Goal: Feedback & Contribution: Contribute content

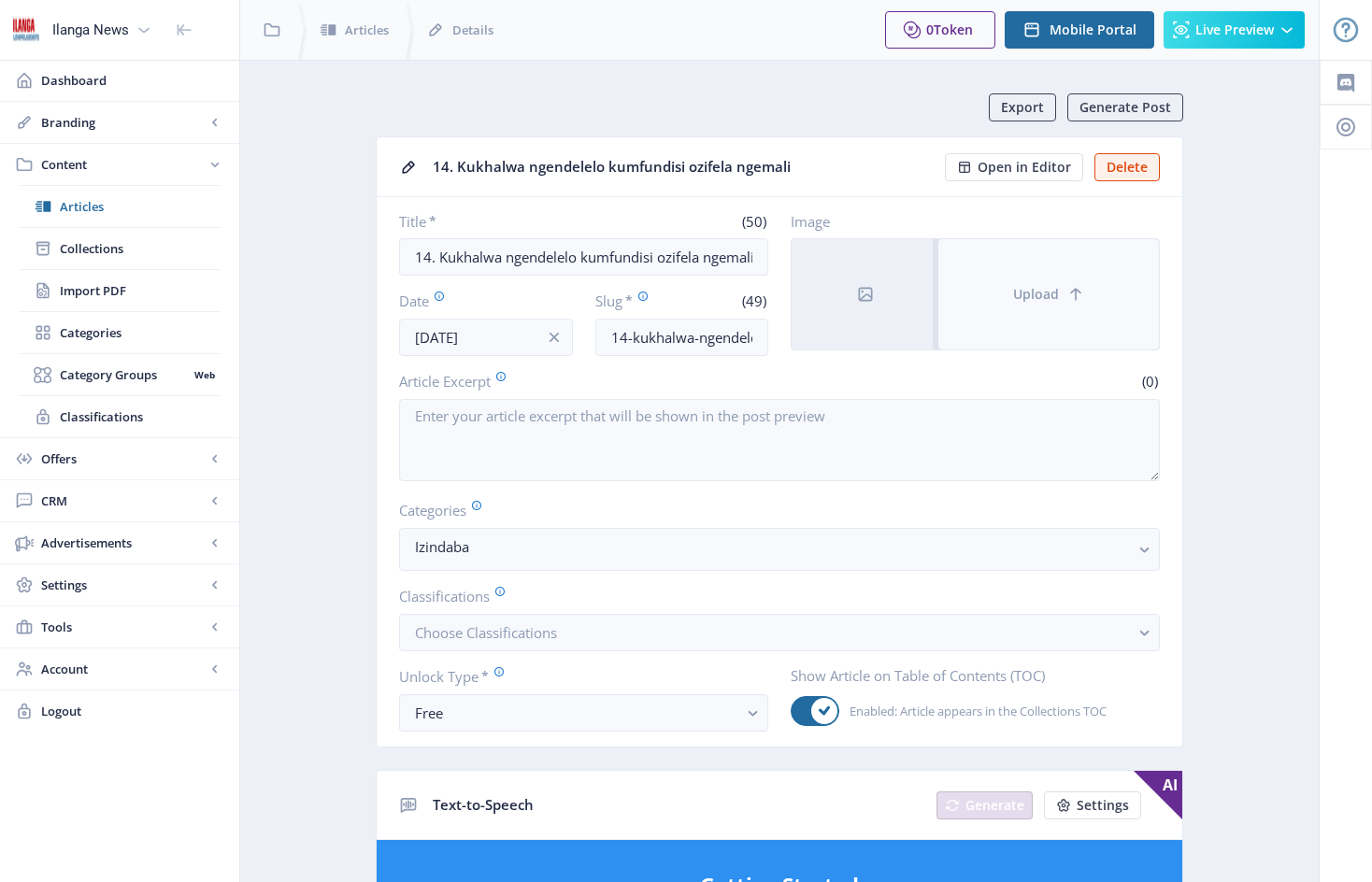
click at [978, 284] on button "Upload" at bounding box center [1048, 295] width 221 height 110
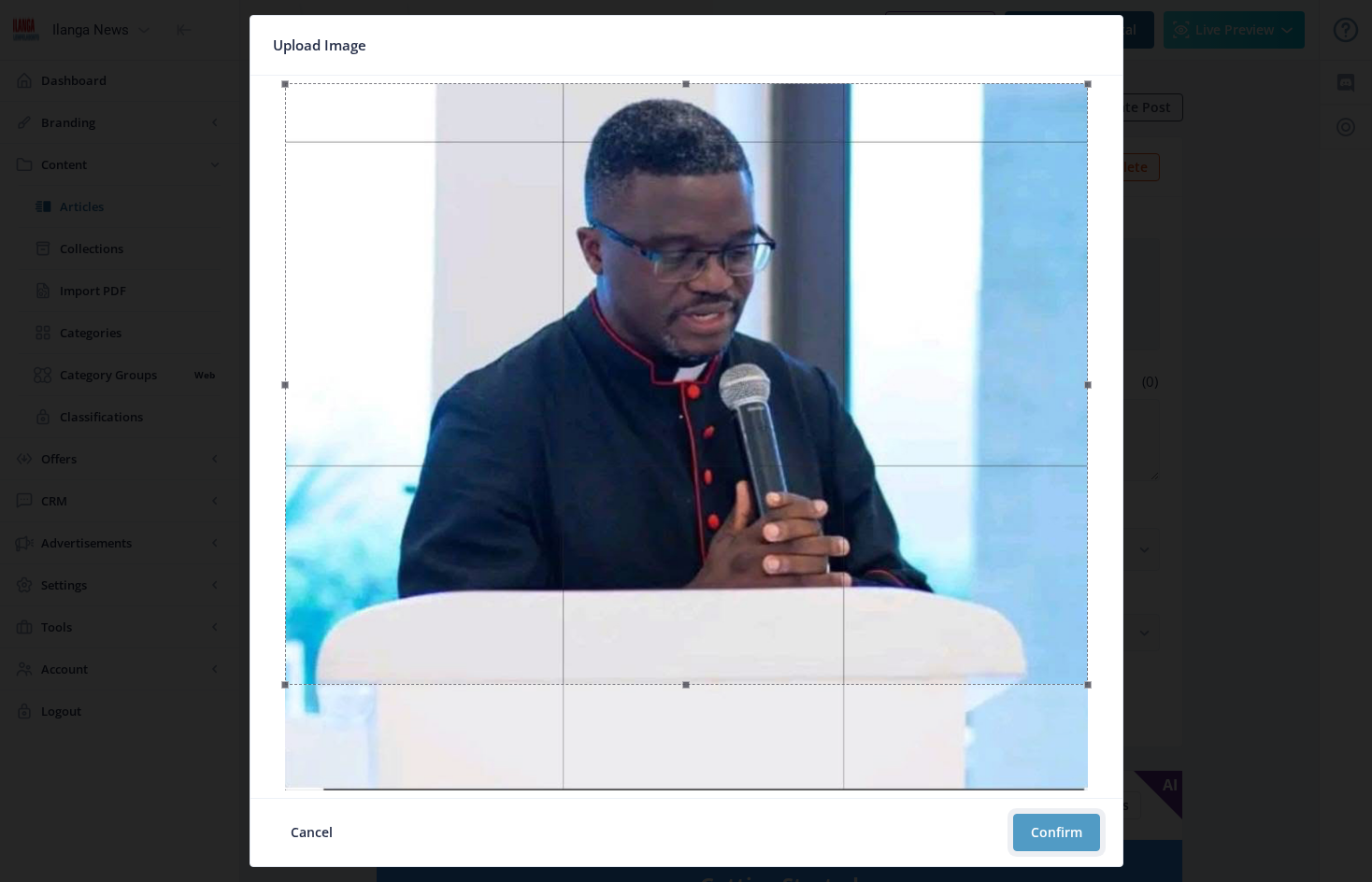
click at [1057, 831] on button "Confirm" at bounding box center [1056, 833] width 87 height 37
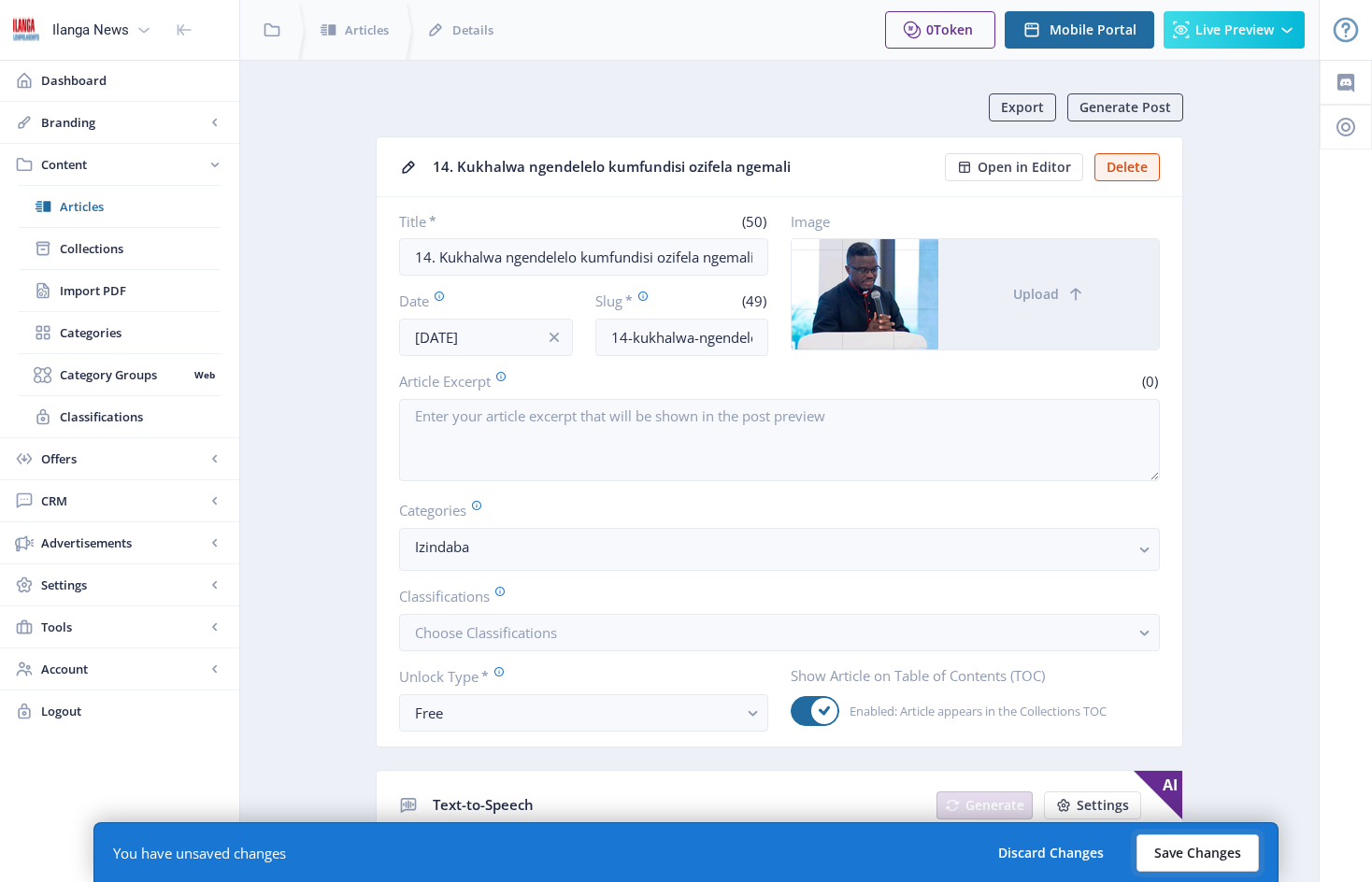
click at [1208, 858] on button "Save Changes" at bounding box center [1197, 854] width 123 height 37
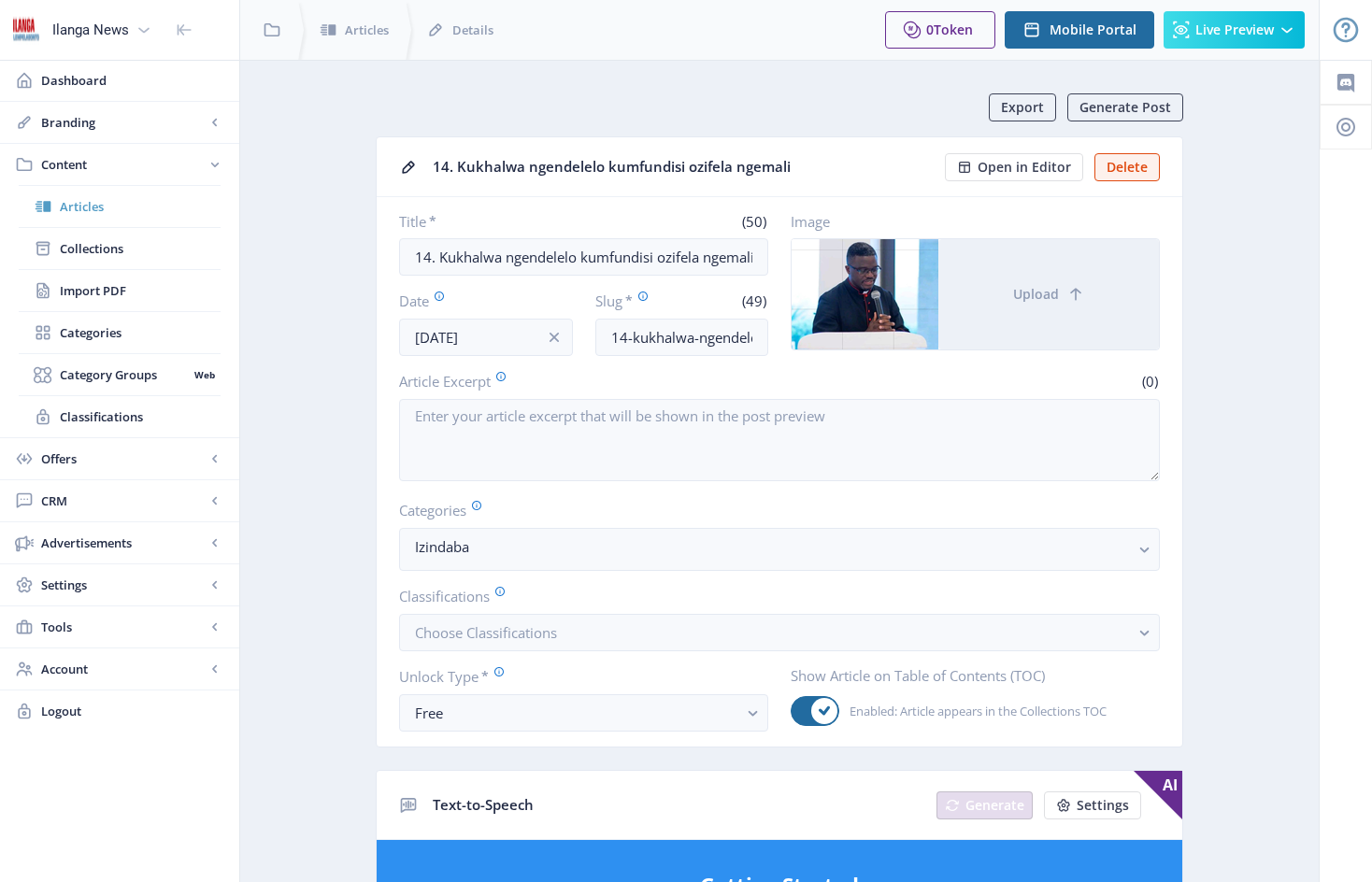
click at [66, 205] on span "Articles" at bounding box center [140, 207] width 161 height 19
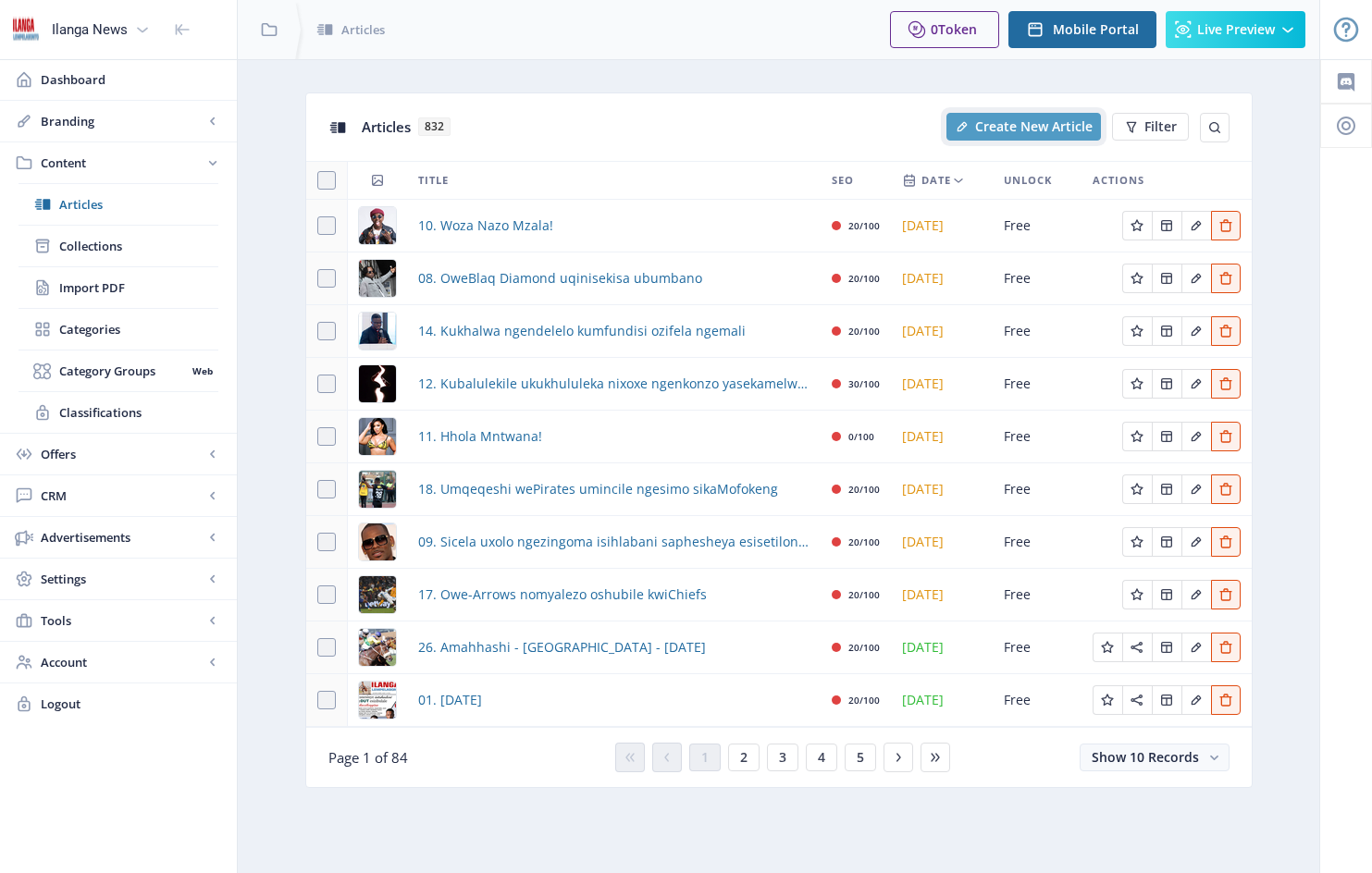
click at [1041, 123] on span "Create New Article" at bounding box center [1033, 127] width 118 height 15
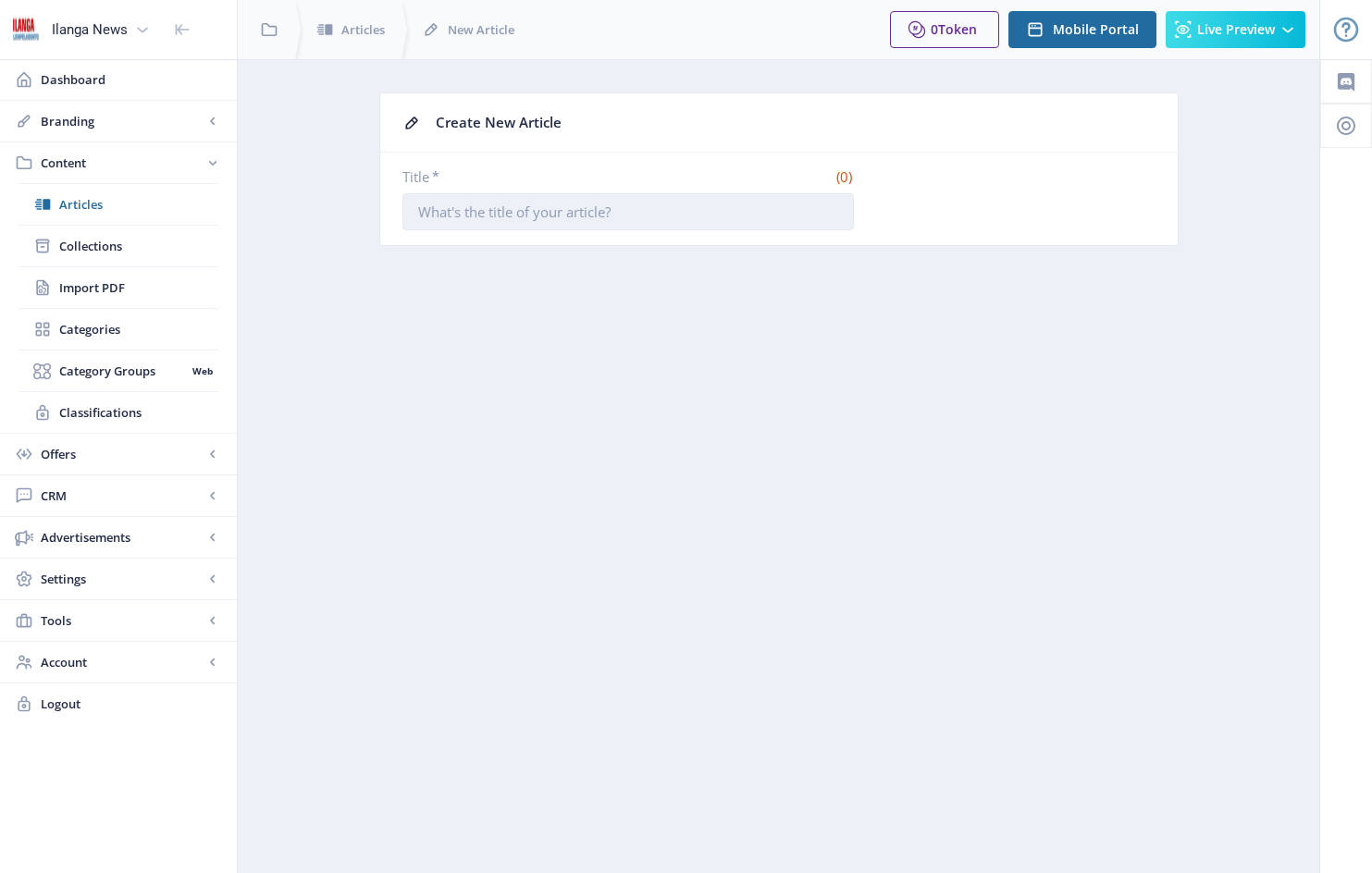
click at [417, 214] on input "Title *" at bounding box center [629, 212] width 452 height 37
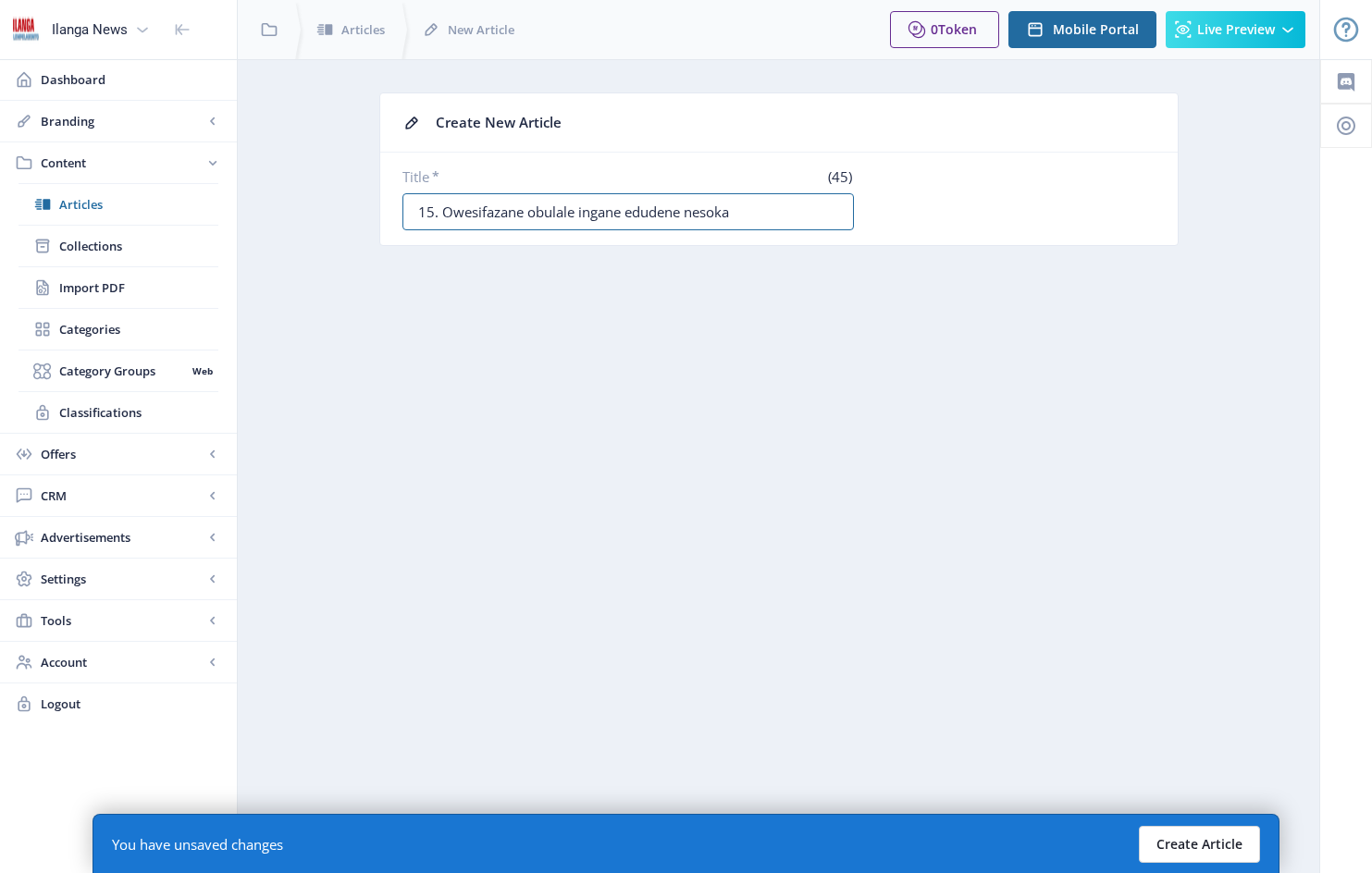
type input "15. Owesifazane obulale ingane edudene nesoka"
click at [1189, 843] on button "Create Article" at bounding box center [1199, 845] width 121 height 37
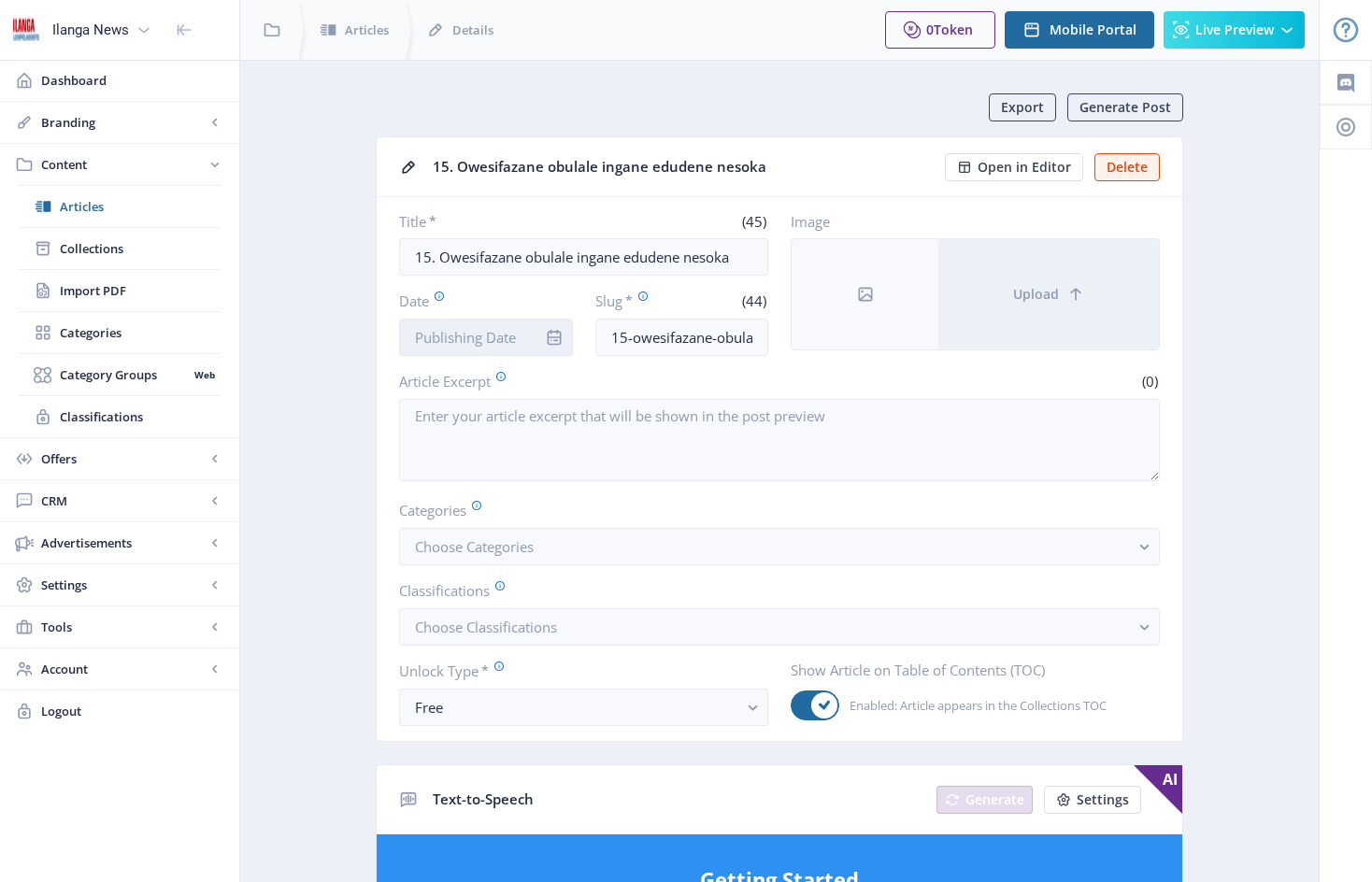
click at [530, 328] on input "Date" at bounding box center [486, 338] width 174 height 37
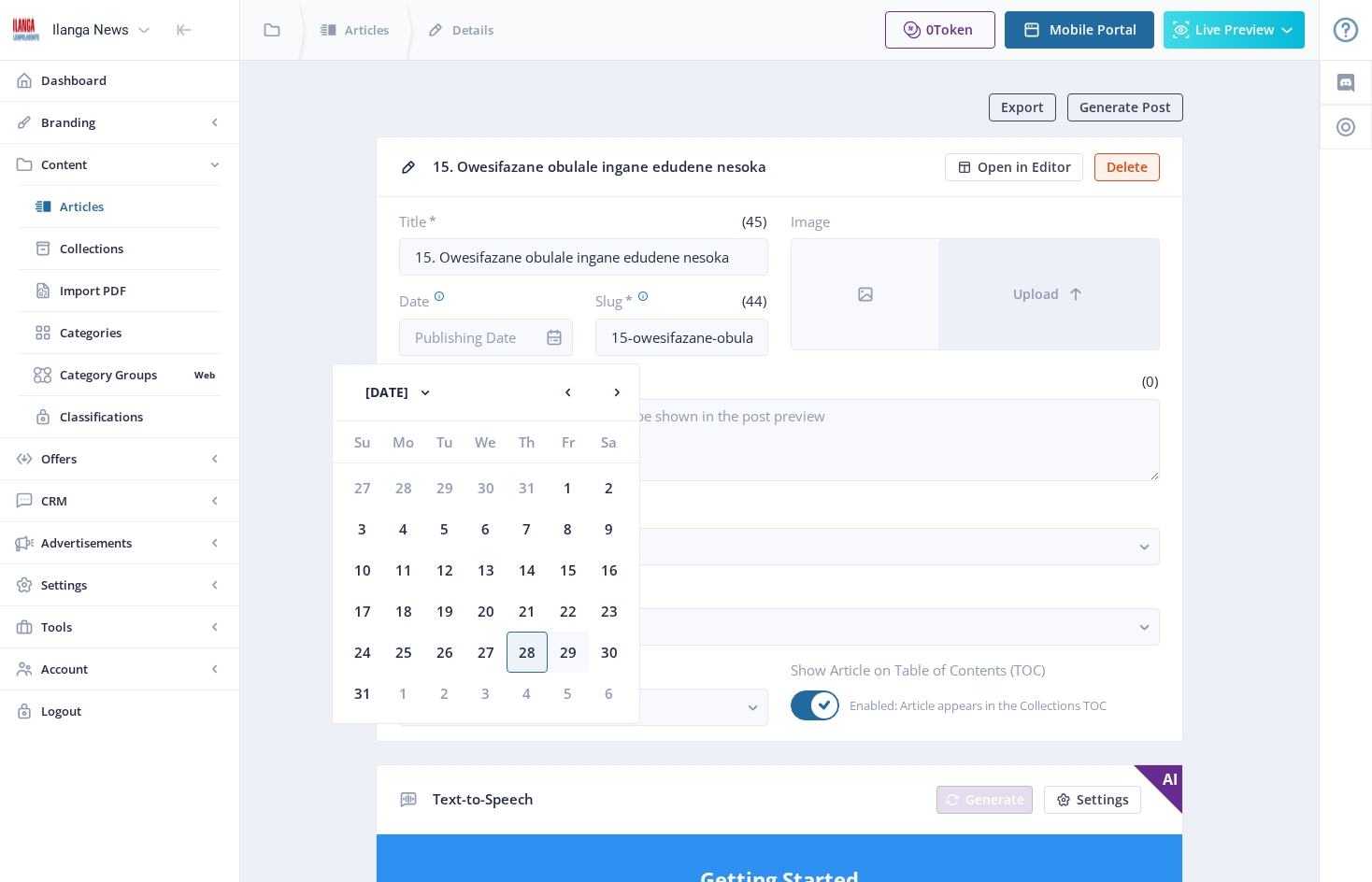
click at [574, 658] on div "29" at bounding box center [569, 653] width 41 height 41
type input "[DATE]"
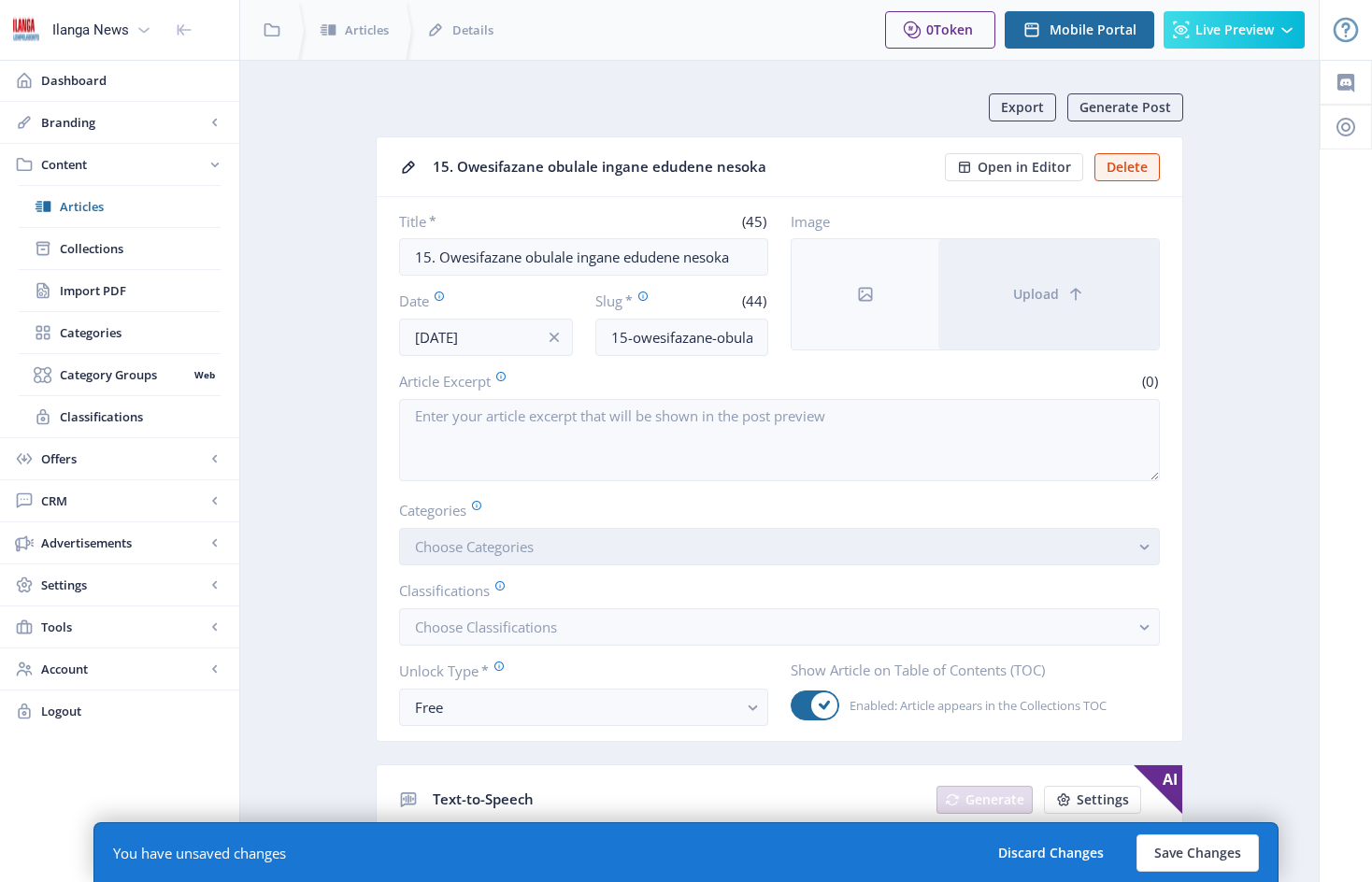
click at [570, 551] on button "Choose Categories" at bounding box center [780, 547] width 761 height 37
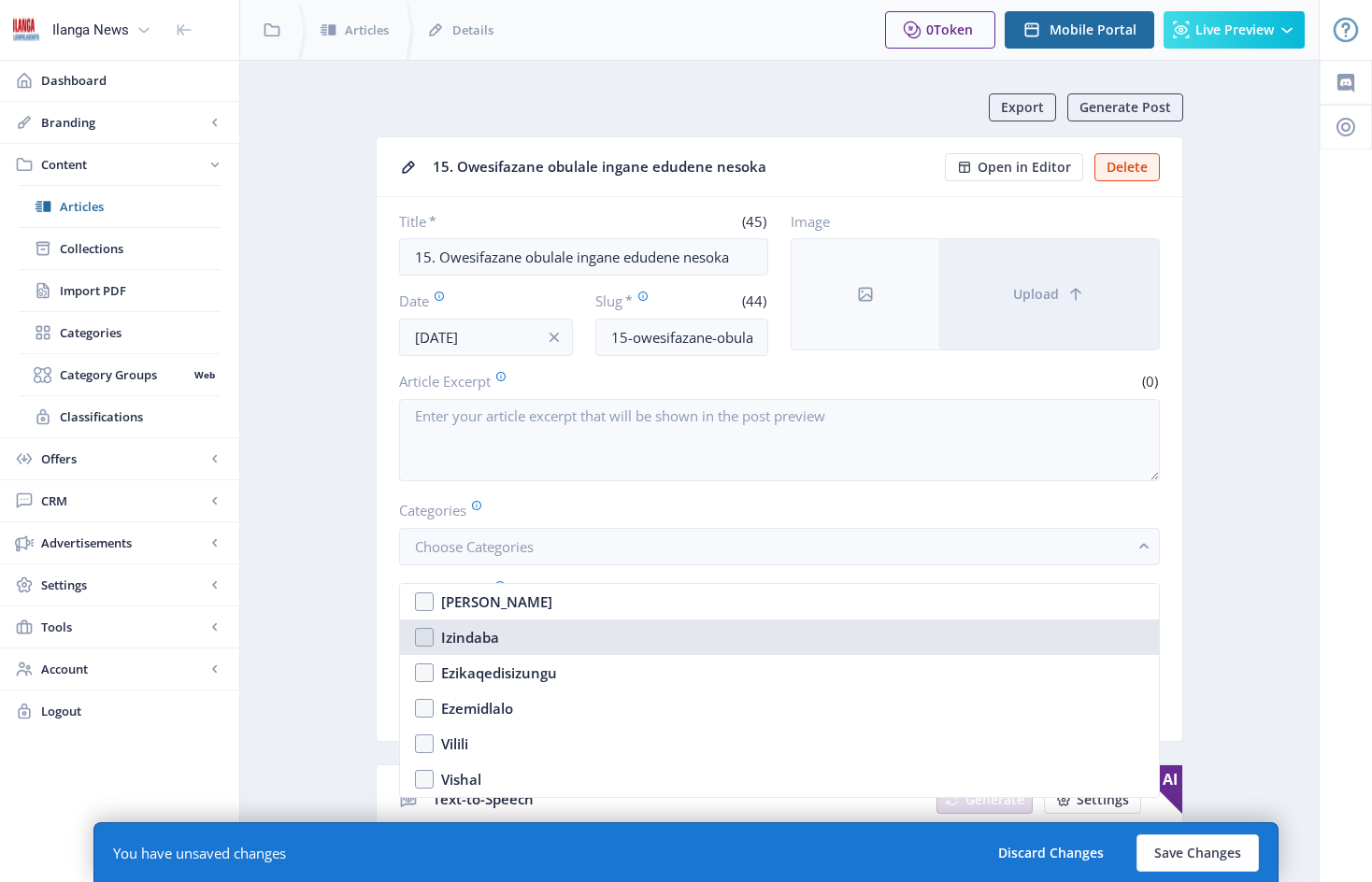
click at [430, 639] on nb-option "Izindaba" at bounding box center [780, 638] width 759 height 36
checkbox input "true"
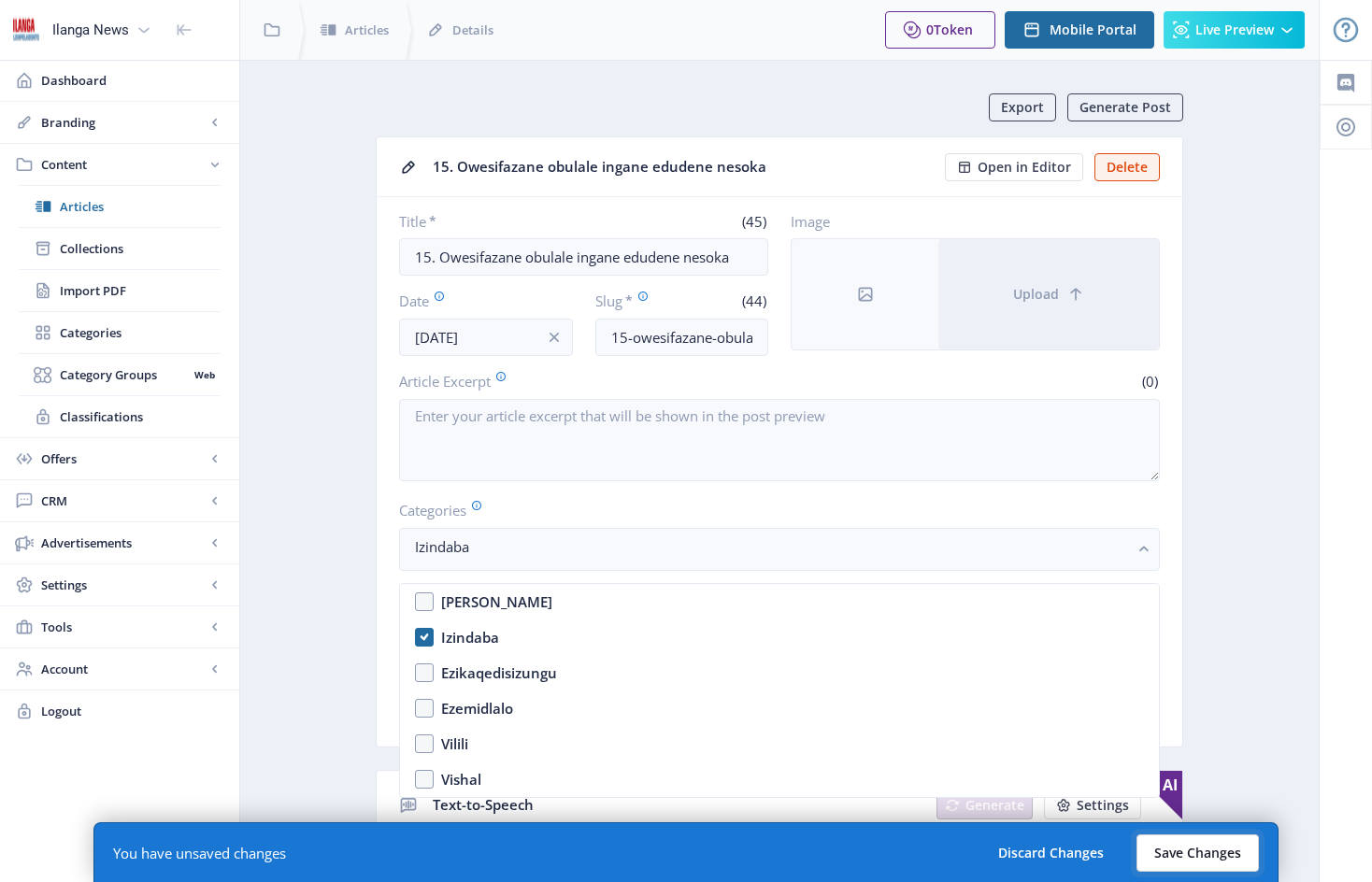
click at [1191, 862] on button "Save Changes" at bounding box center [1197, 854] width 123 height 37
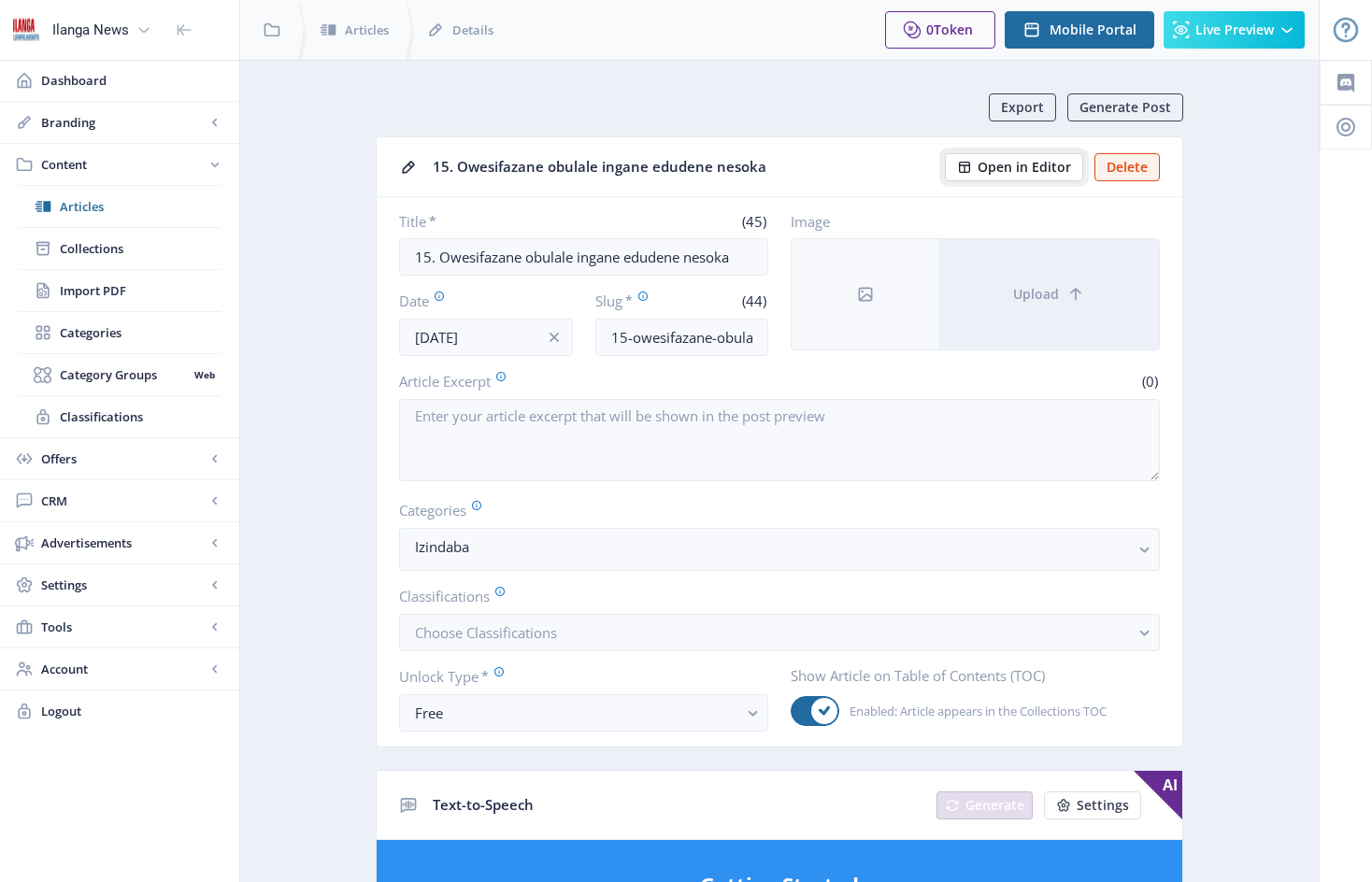
click at [1034, 168] on span "Open in Editor" at bounding box center [1024, 167] width 94 height 15
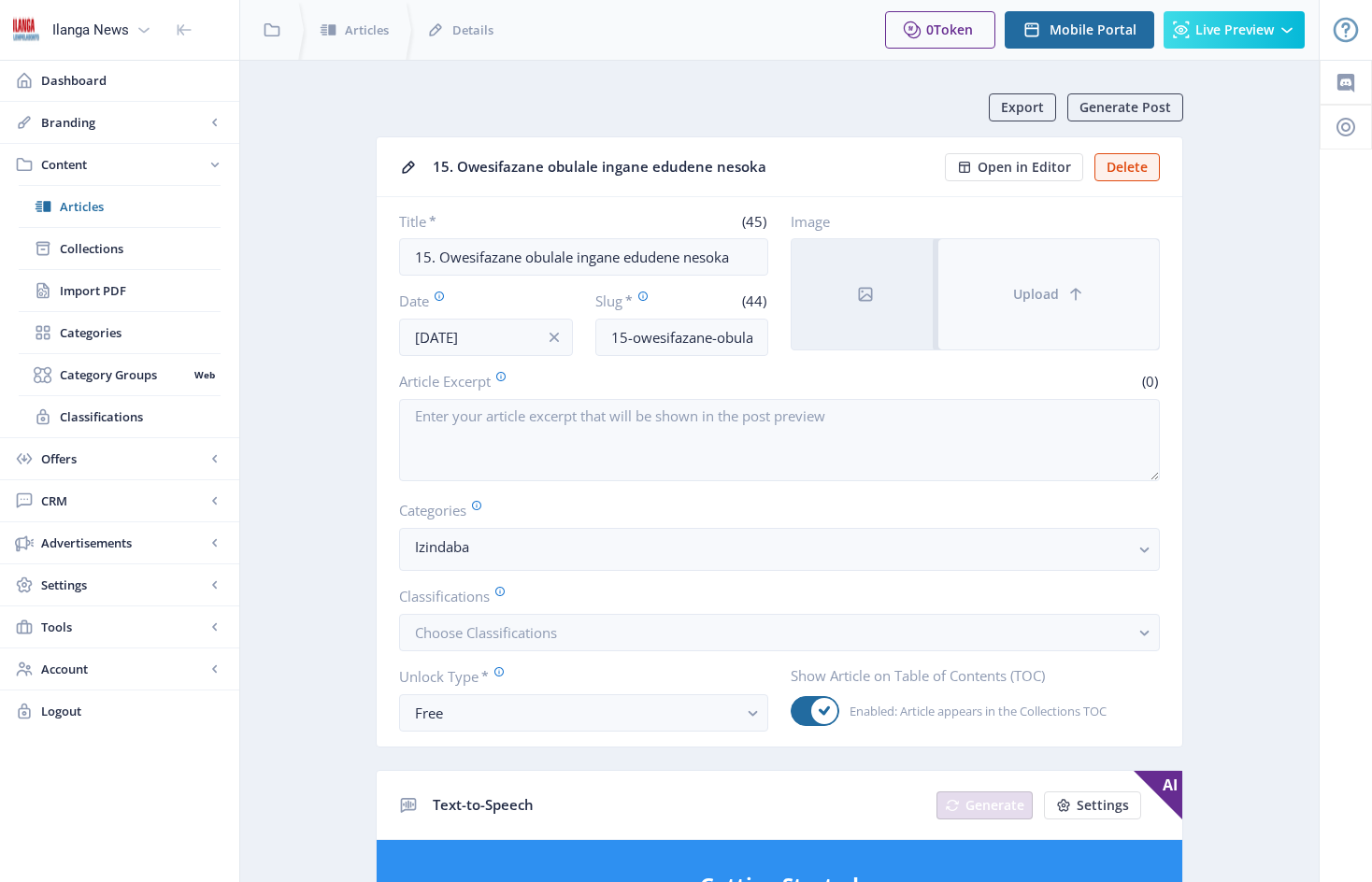
click at [989, 275] on button "Upload" at bounding box center [1048, 295] width 221 height 110
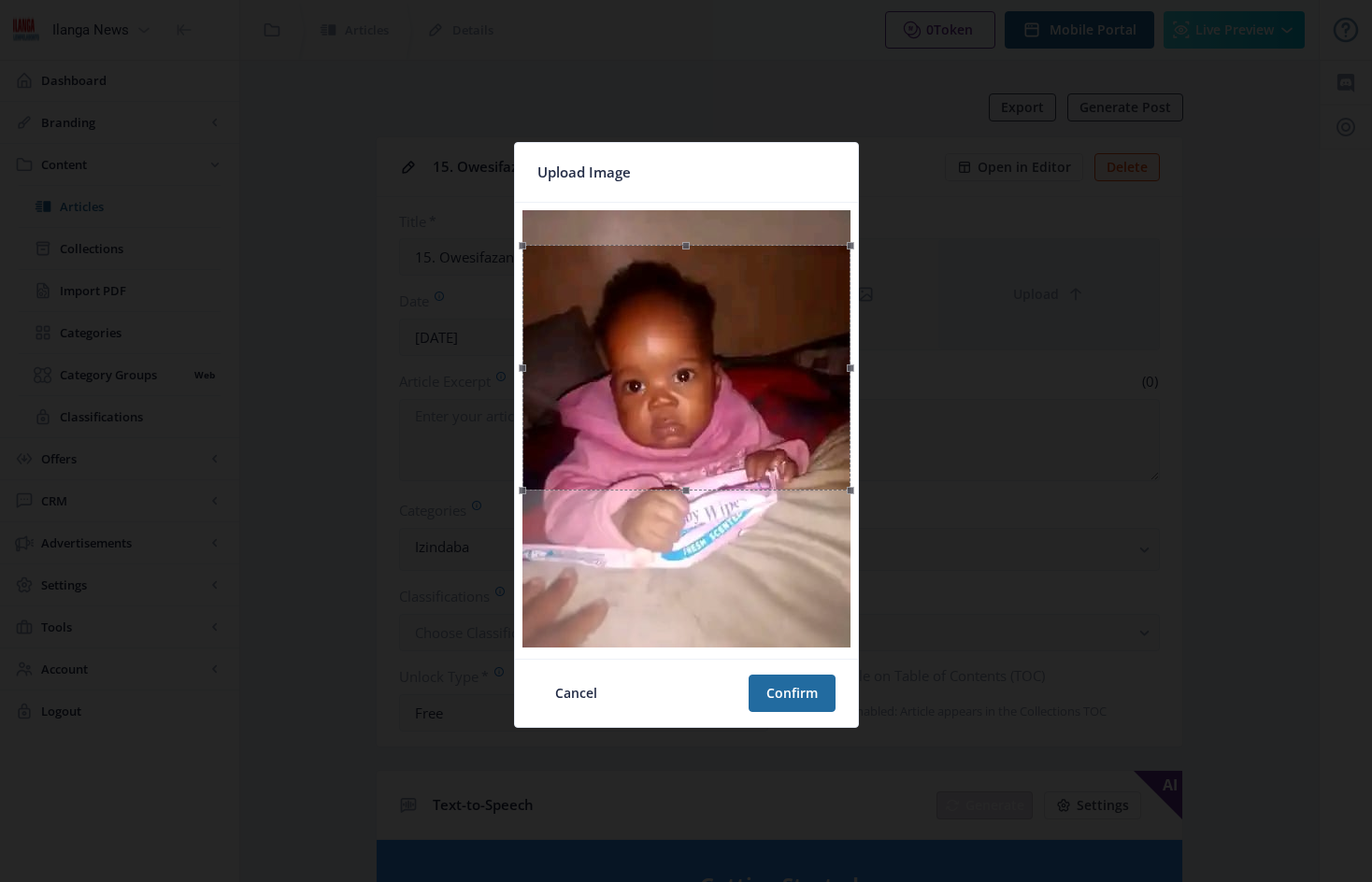
drag, startPoint x: 738, startPoint y: 292, endPoint x: 741, endPoint y: 326, distance: 34.1
click at [741, 326] on div at bounding box center [686, 368] width 328 height 246
click at [801, 695] on button "Confirm" at bounding box center [792, 694] width 87 height 37
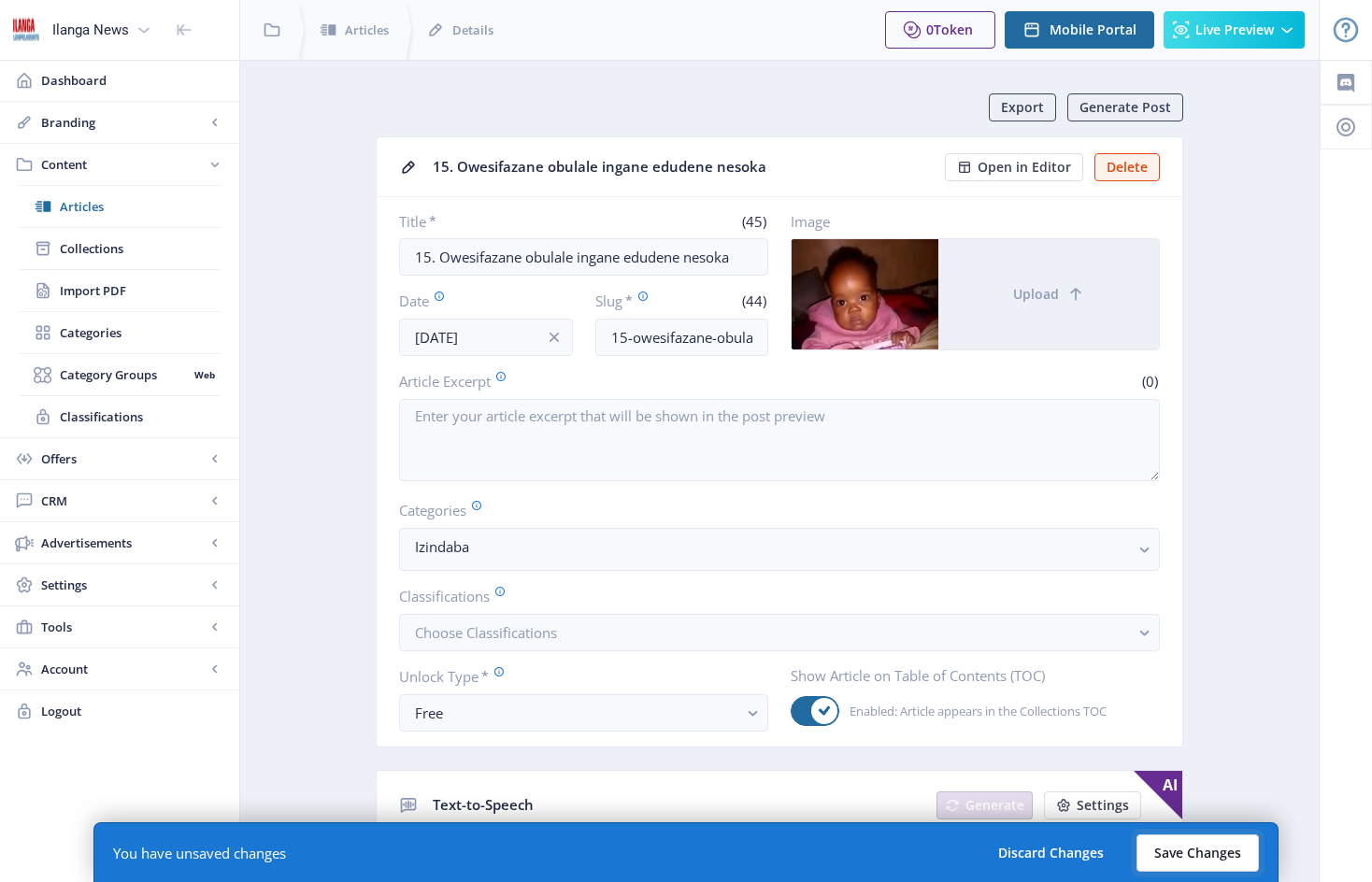
click at [1207, 859] on button "Save Changes" at bounding box center [1197, 854] width 123 height 37
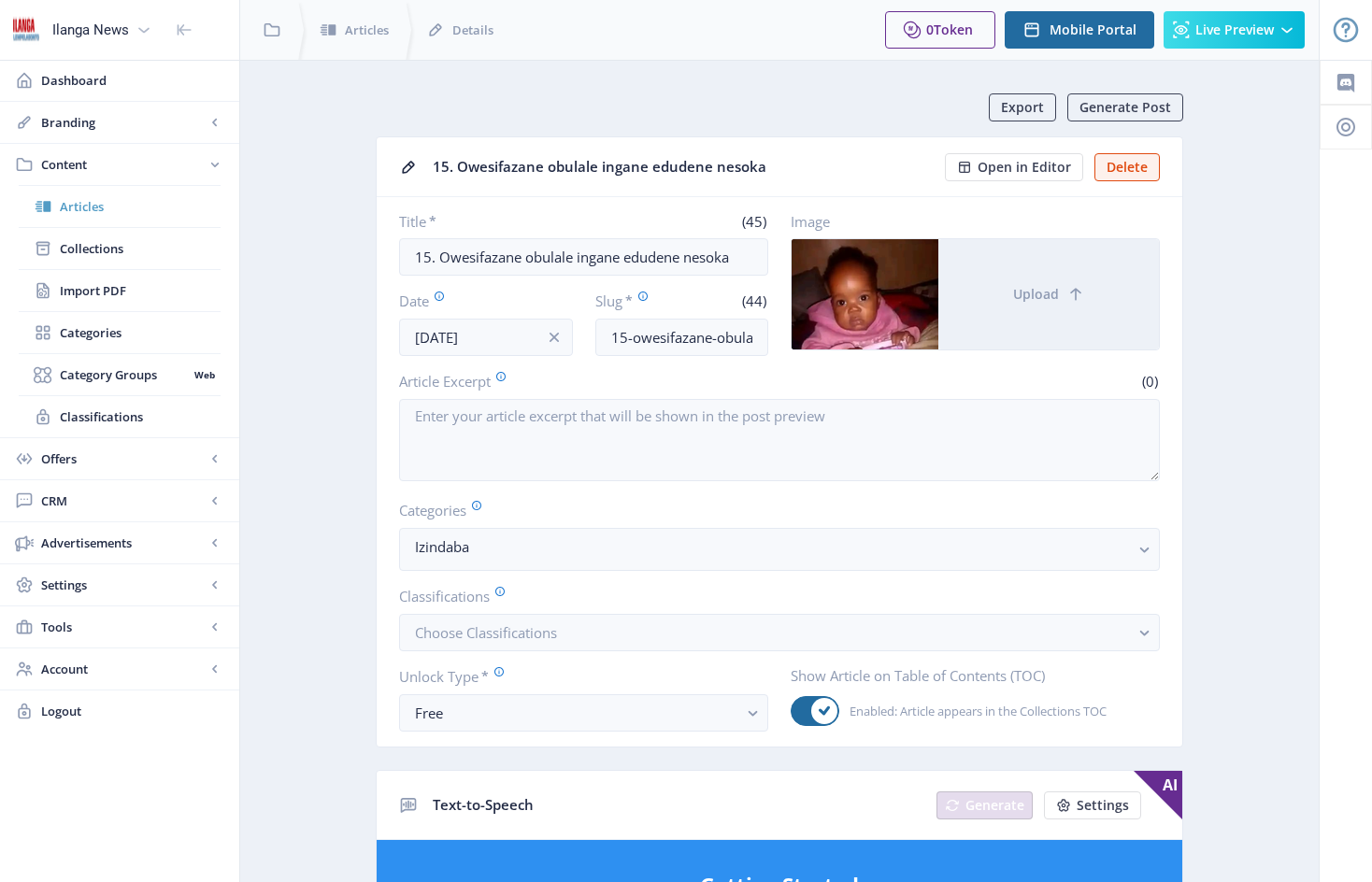
click at [79, 206] on span "Articles" at bounding box center [140, 207] width 161 height 19
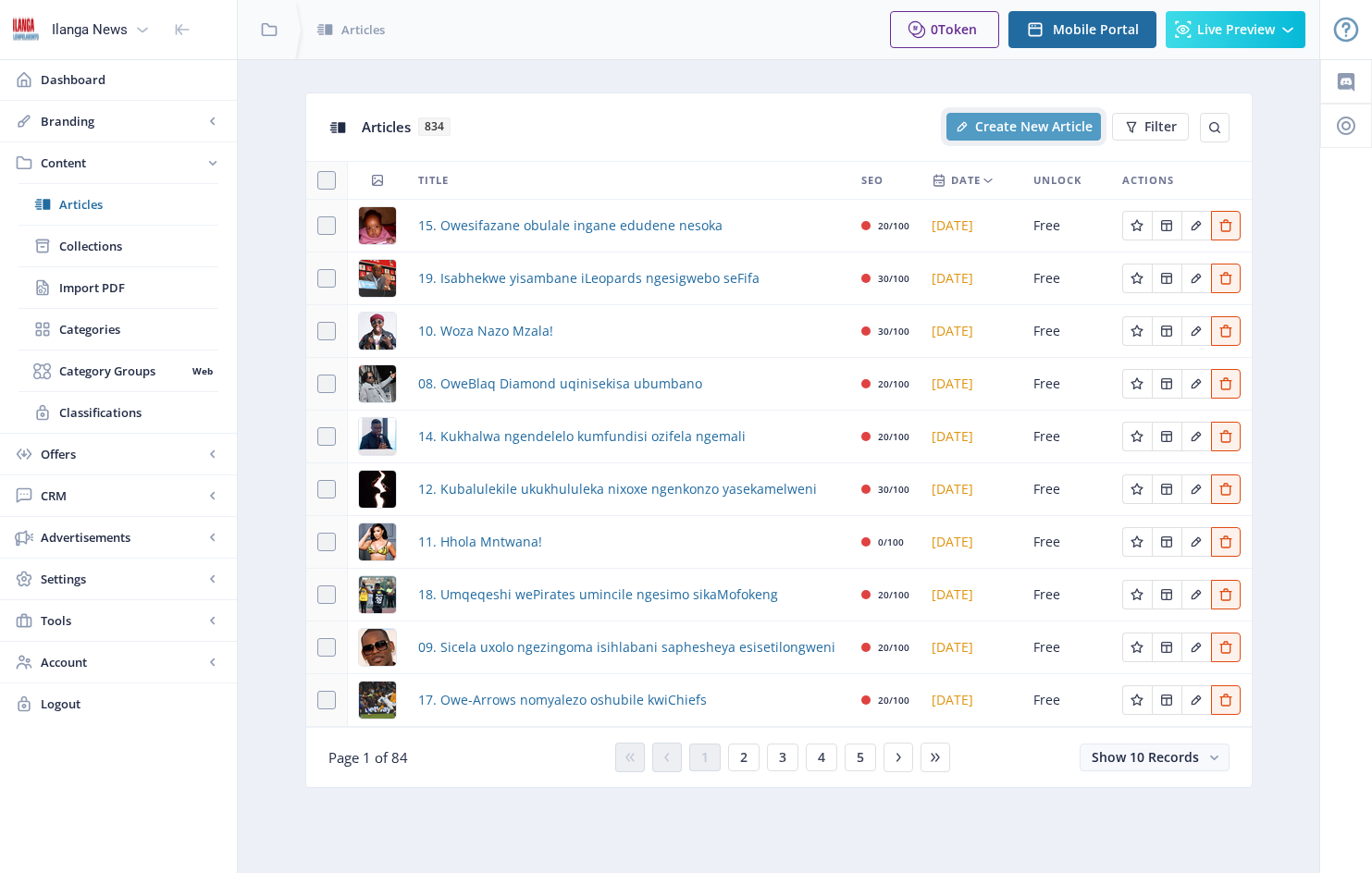
click at [1034, 124] on span "Create New Article" at bounding box center [1033, 127] width 118 height 15
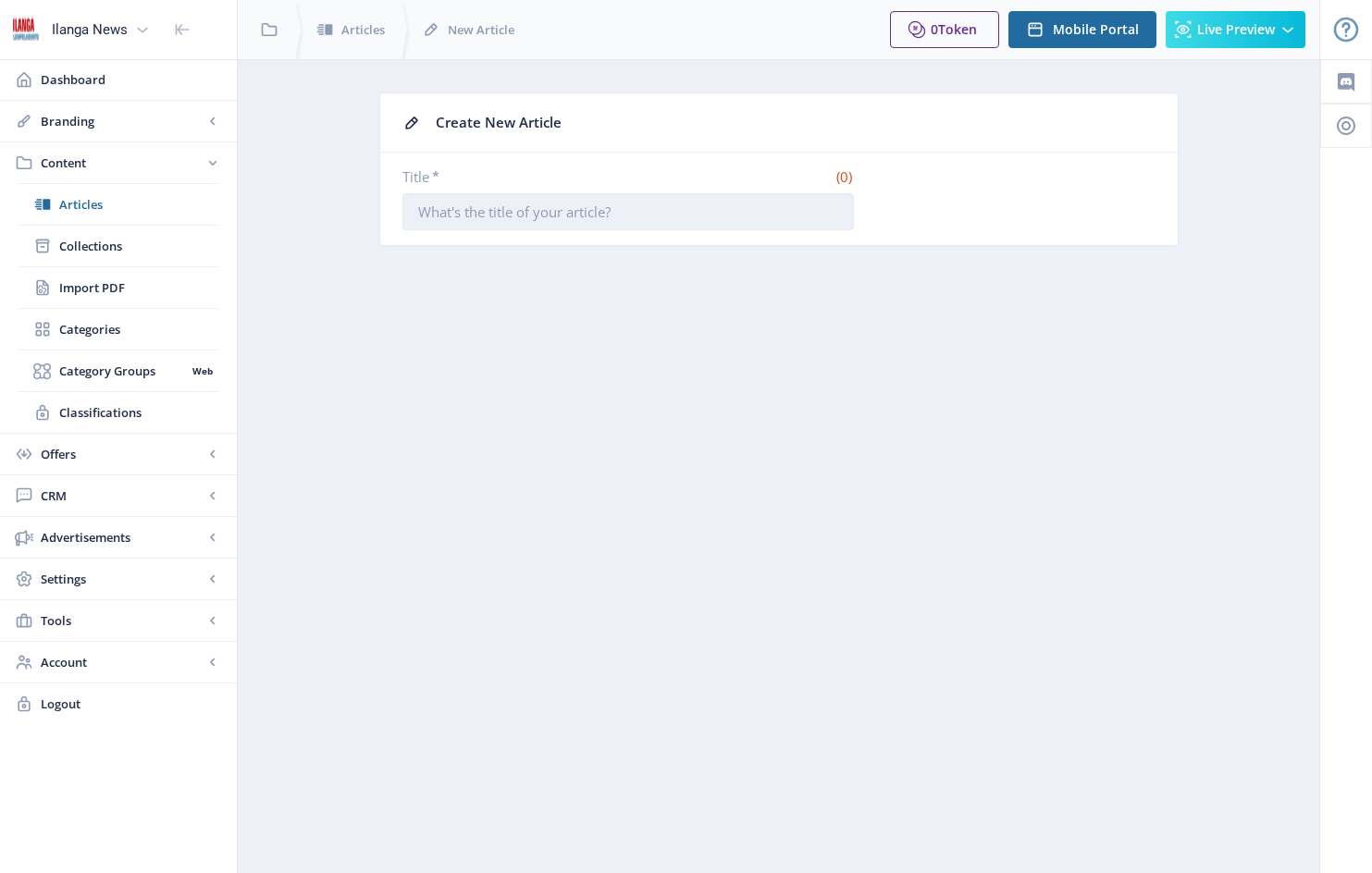
click at [423, 214] on input "Title *" at bounding box center [629, 212] width 452 height 37
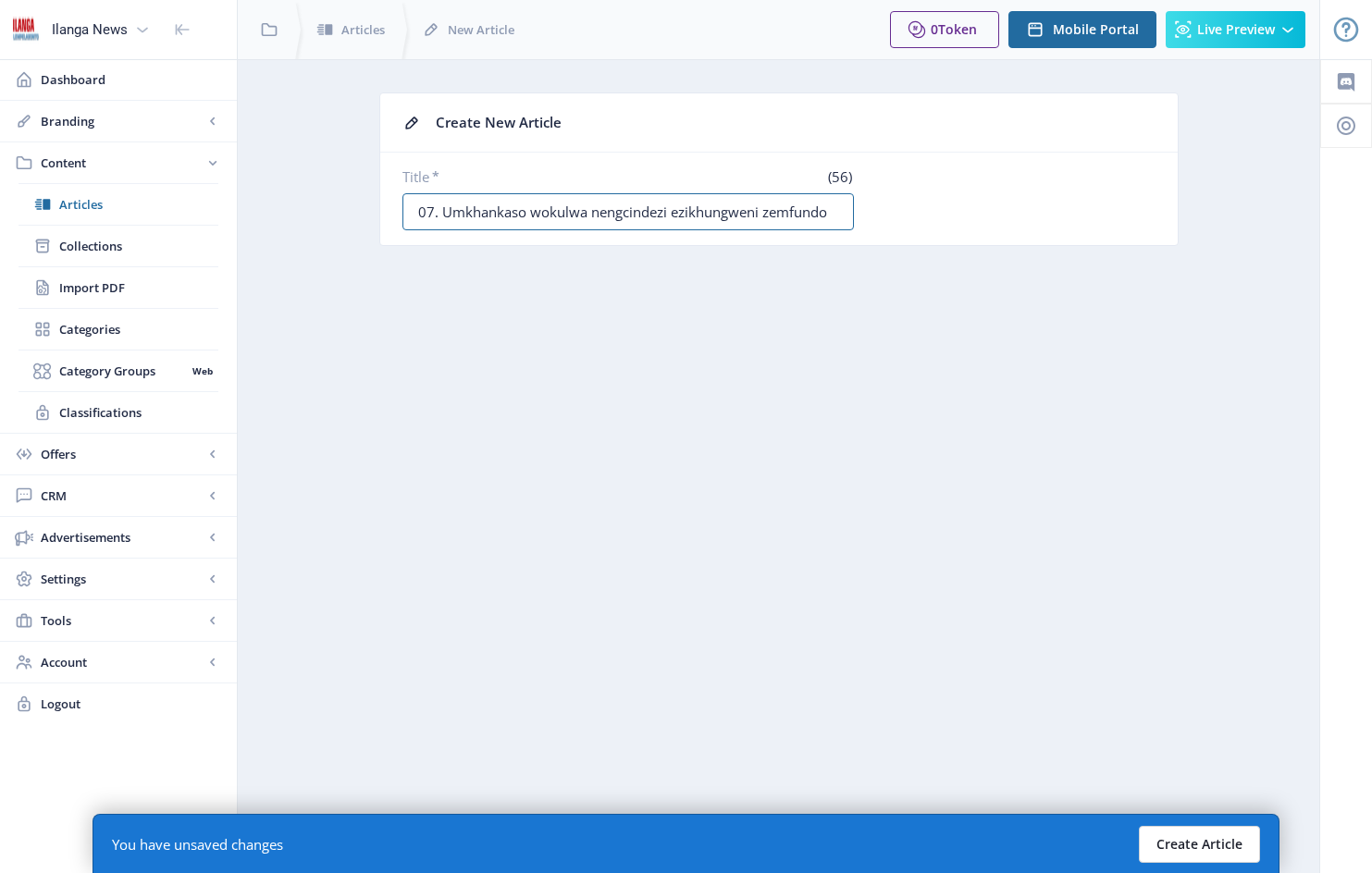
type input "07. Umkhankaso wokulwa nengcindezi ezikhungweni zemfundo"
click at [1202, 842] on button "Create Article" at bounding box center [1199, 845] width 121 height 37
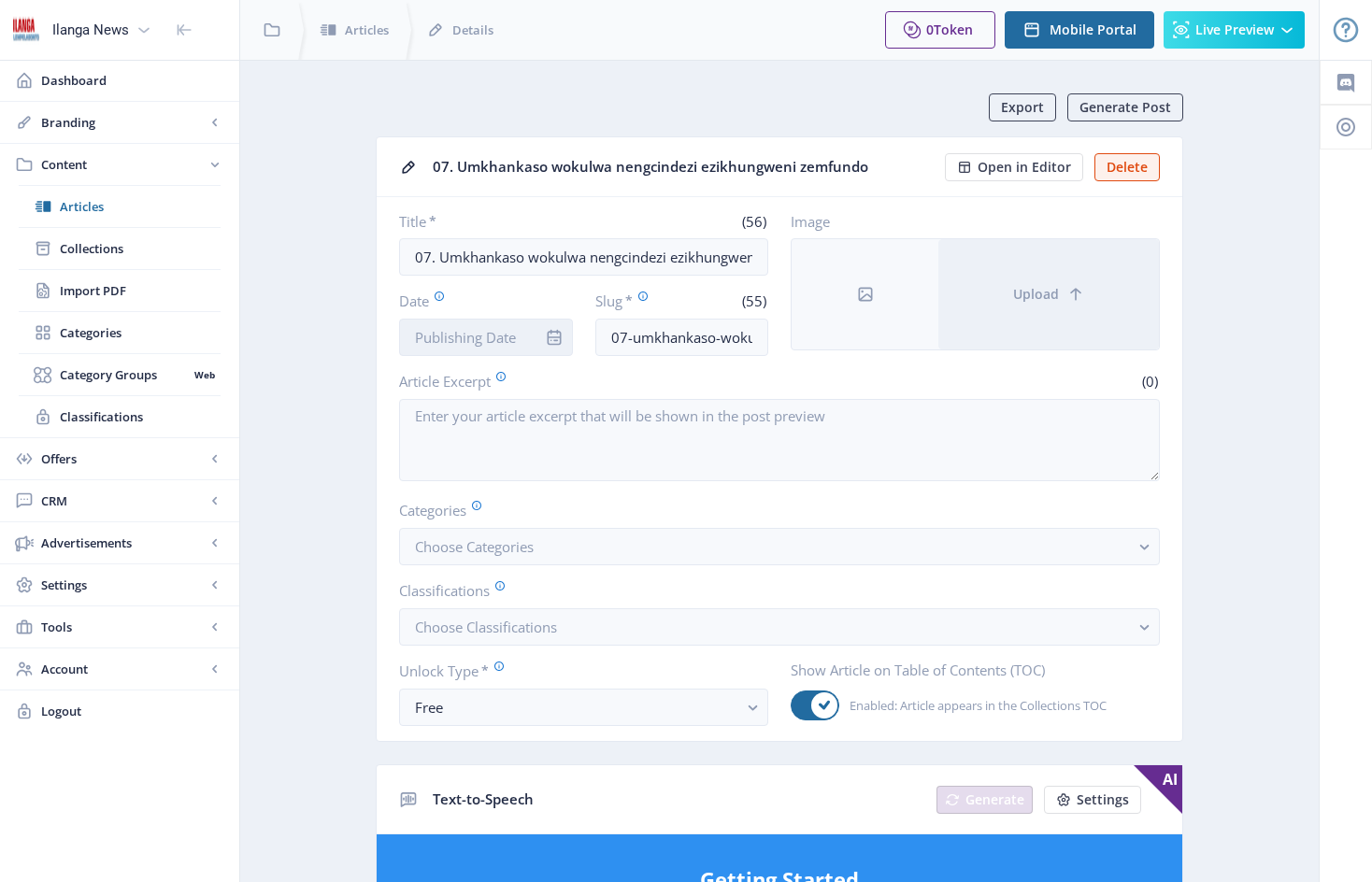
click at [532, 332] on input "Date" at bounding box center [486, 338] width 174 height 37
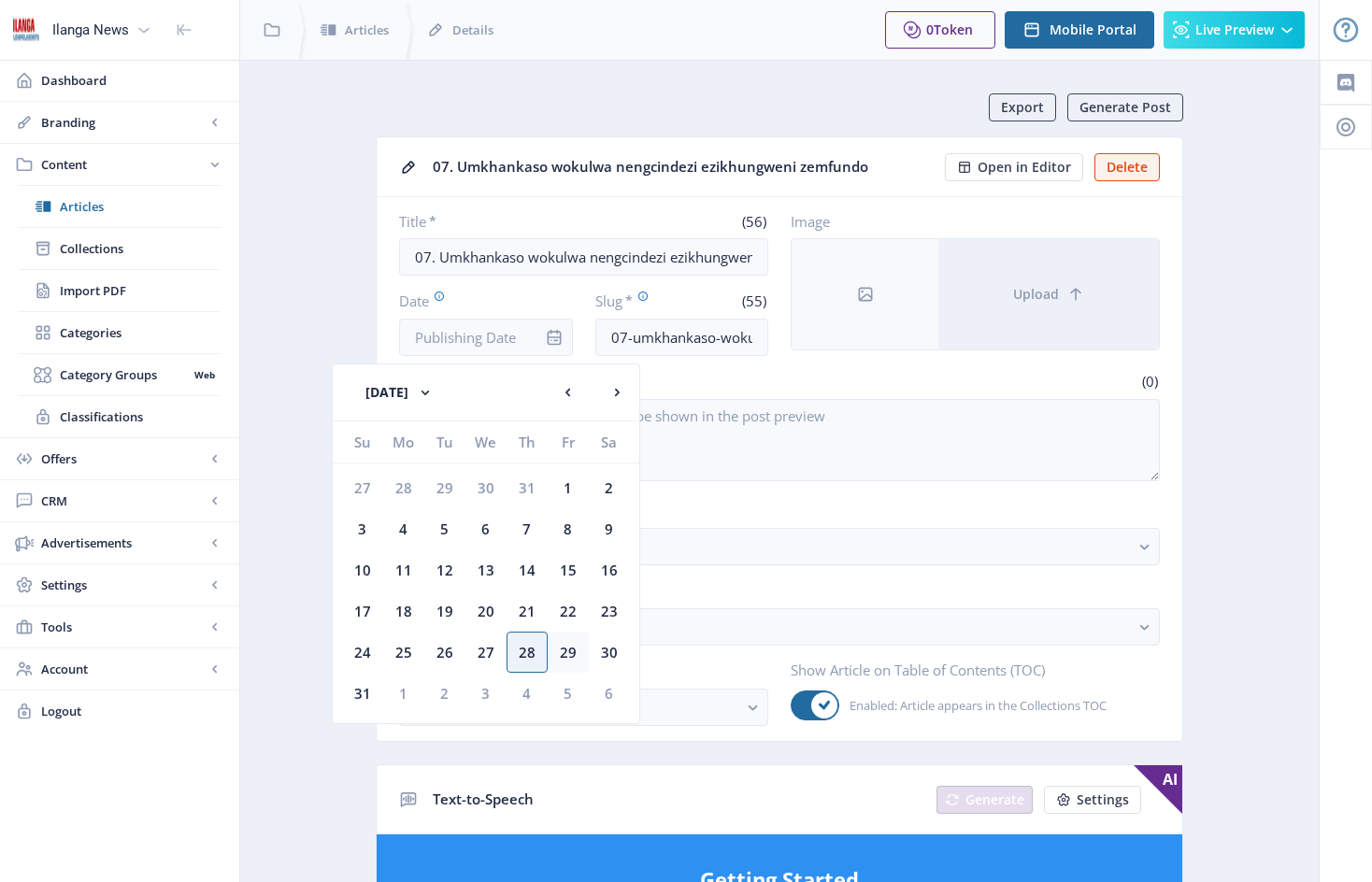
click at [568, 655] on div "29" at bounding box center [569, 653] width 41 height 41
type input "[DATE]"
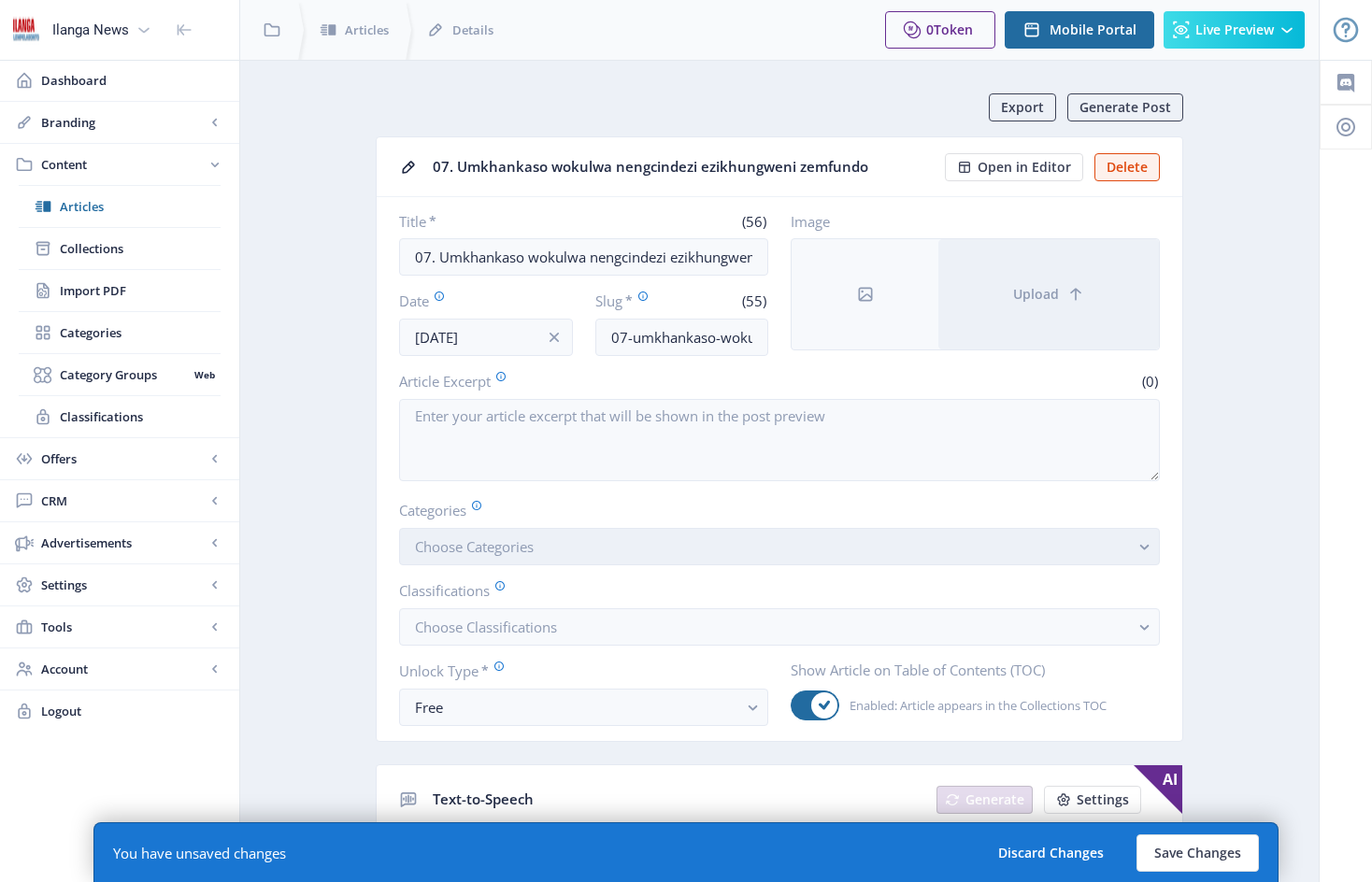
click at [565, 563] on button "Choose Categories" at bounding box center [780, 547] width 761 height 37
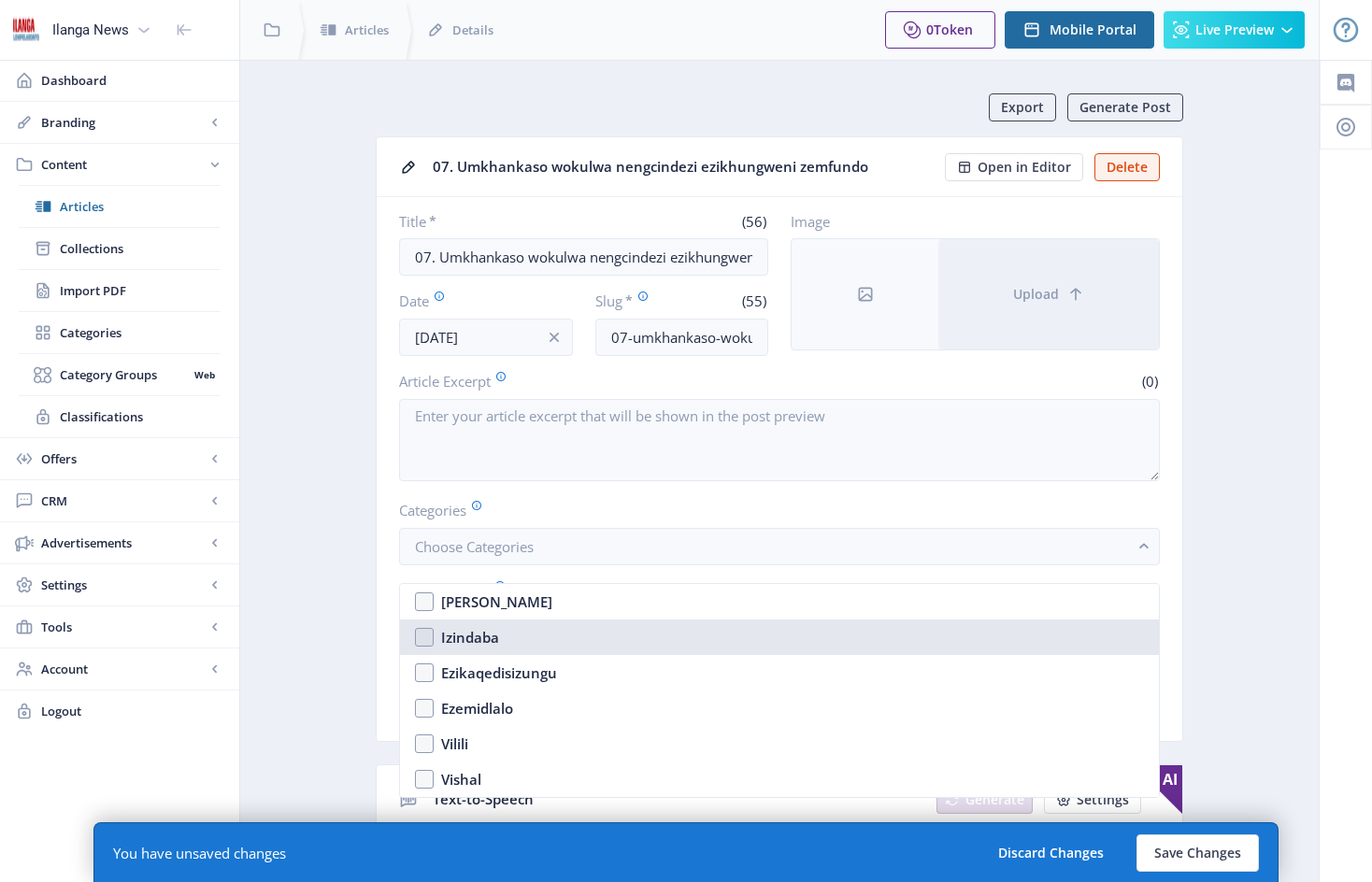
click at [421, 635] on nb-option "Izindaba" at bounding box center [780, 638] width 759 height 36
checkbox input "true"
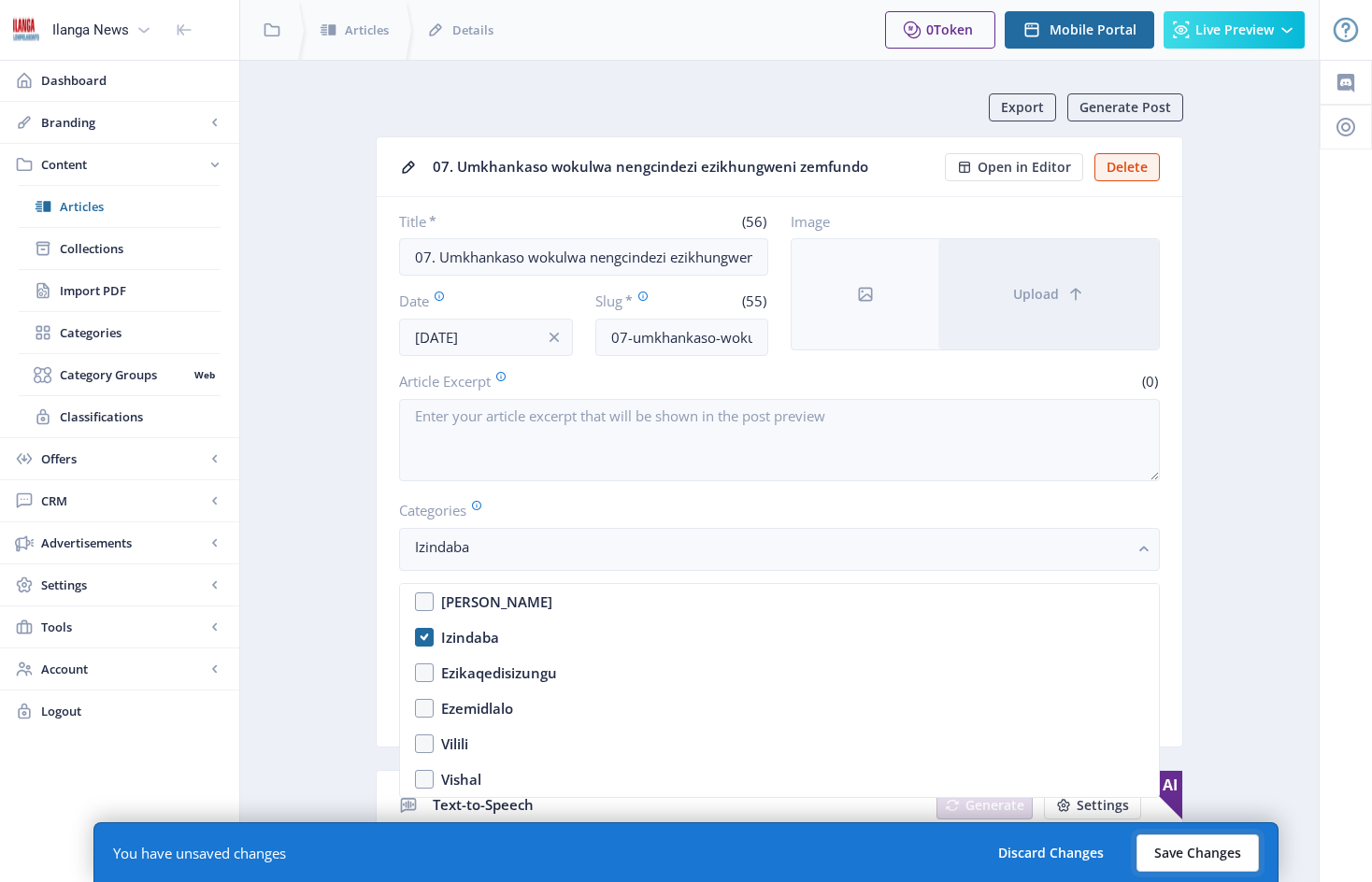
click at [1200, 860] on button "Save Changes" at bounding box center [1197, 854] width 123 height 37
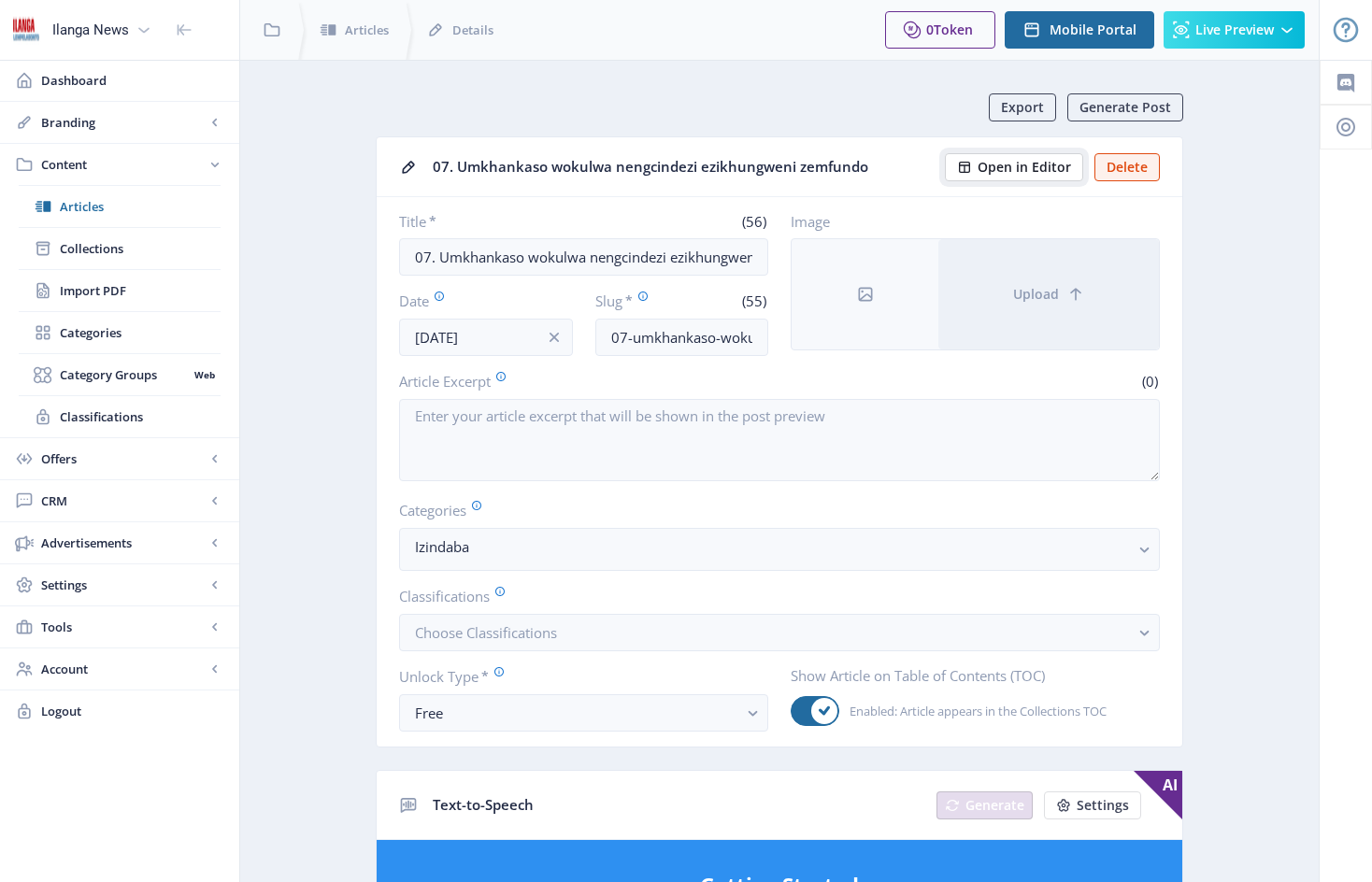
click at [1037, 168] on span "Open in Editor" at bounding box center [1024, 167] width 94 height 15
